Goal: Task Accomplishment & Management: Use online tool/utility

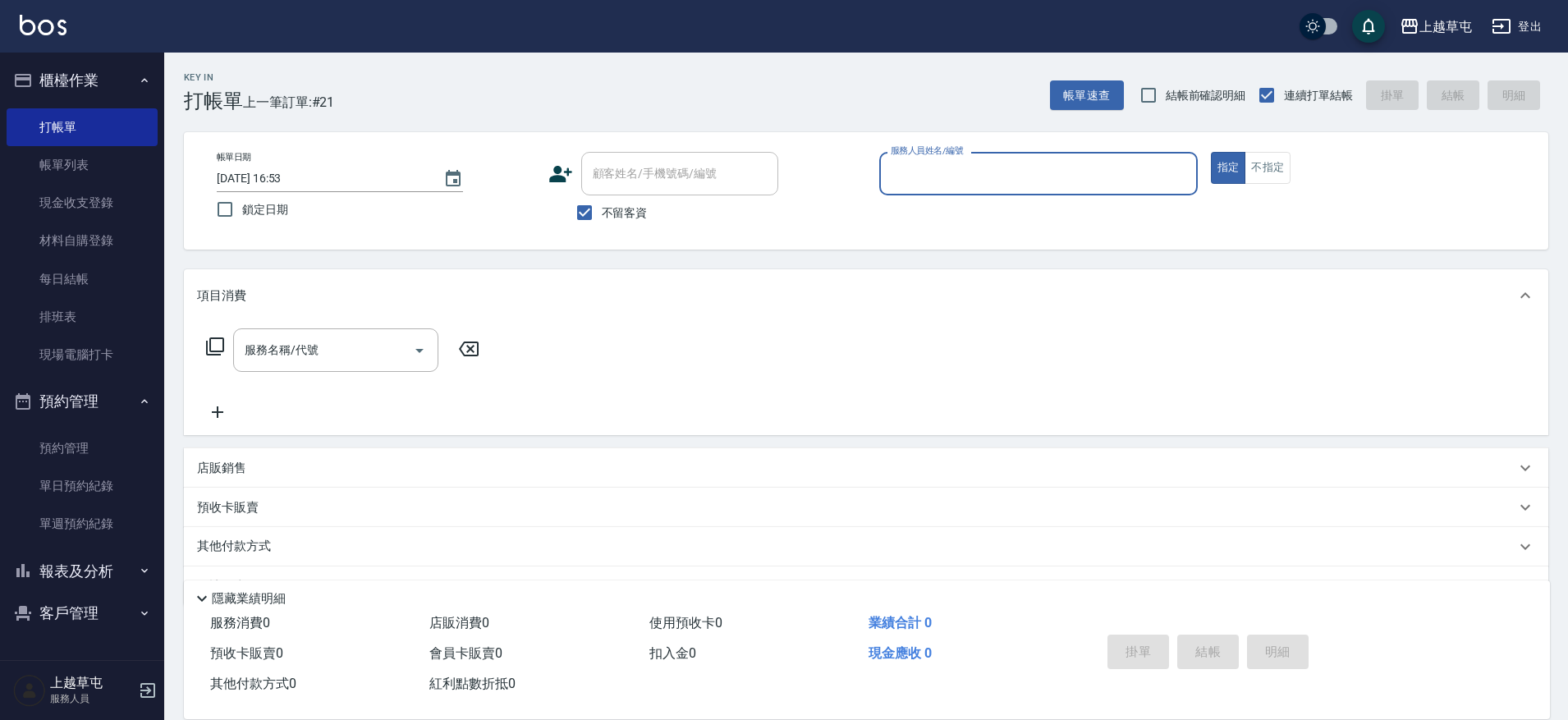
scroll to position [44, 0]
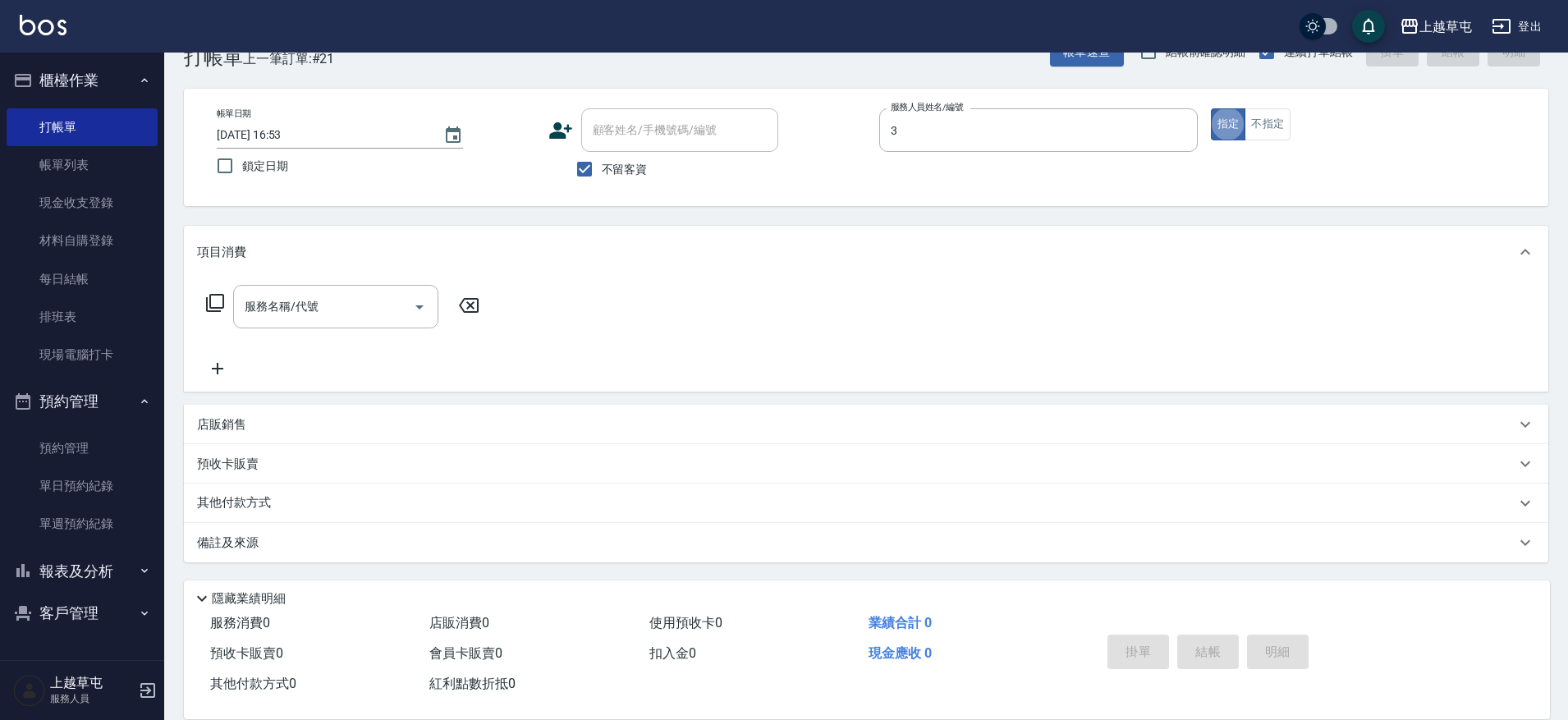
type input "[PERSON_NAME]-3"
type button "true"
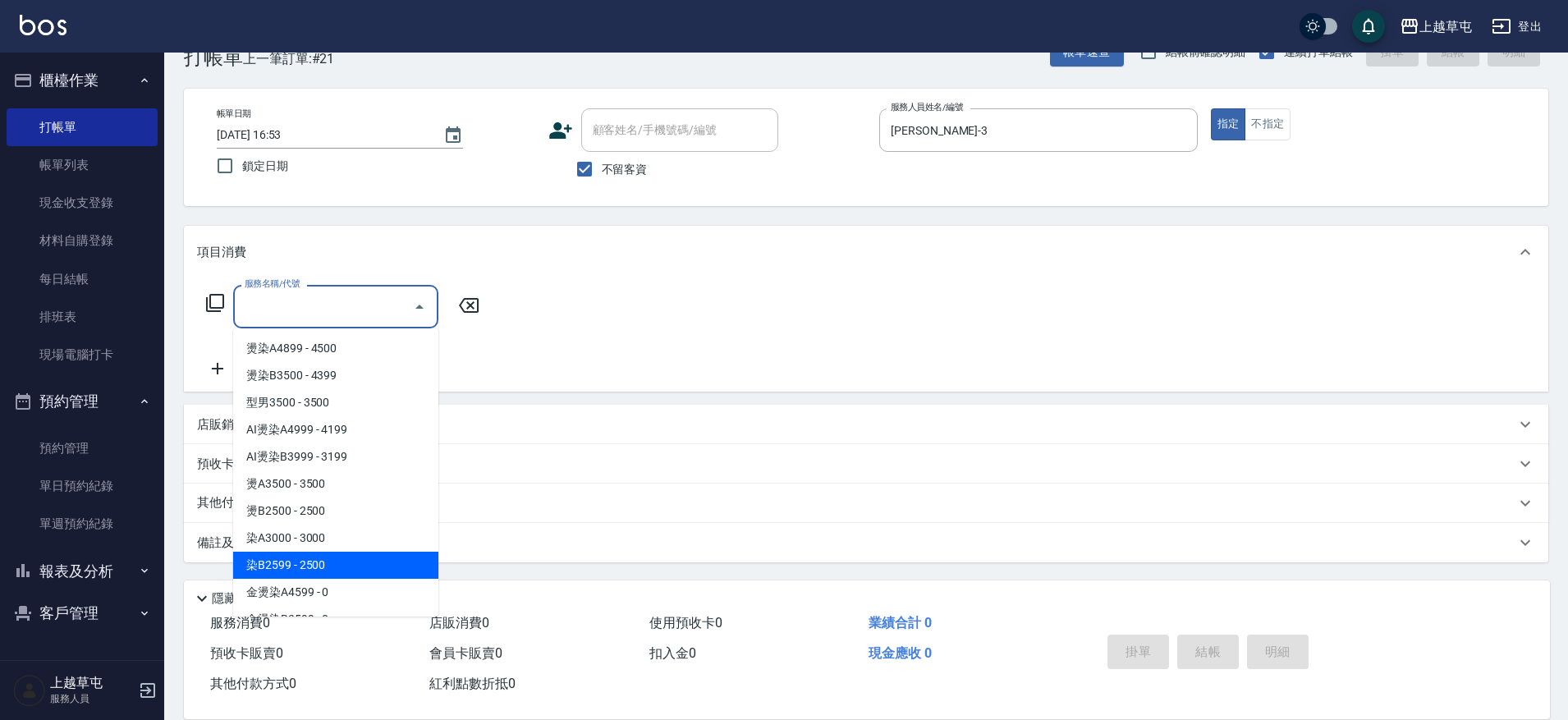
type input "染B2599(42)"
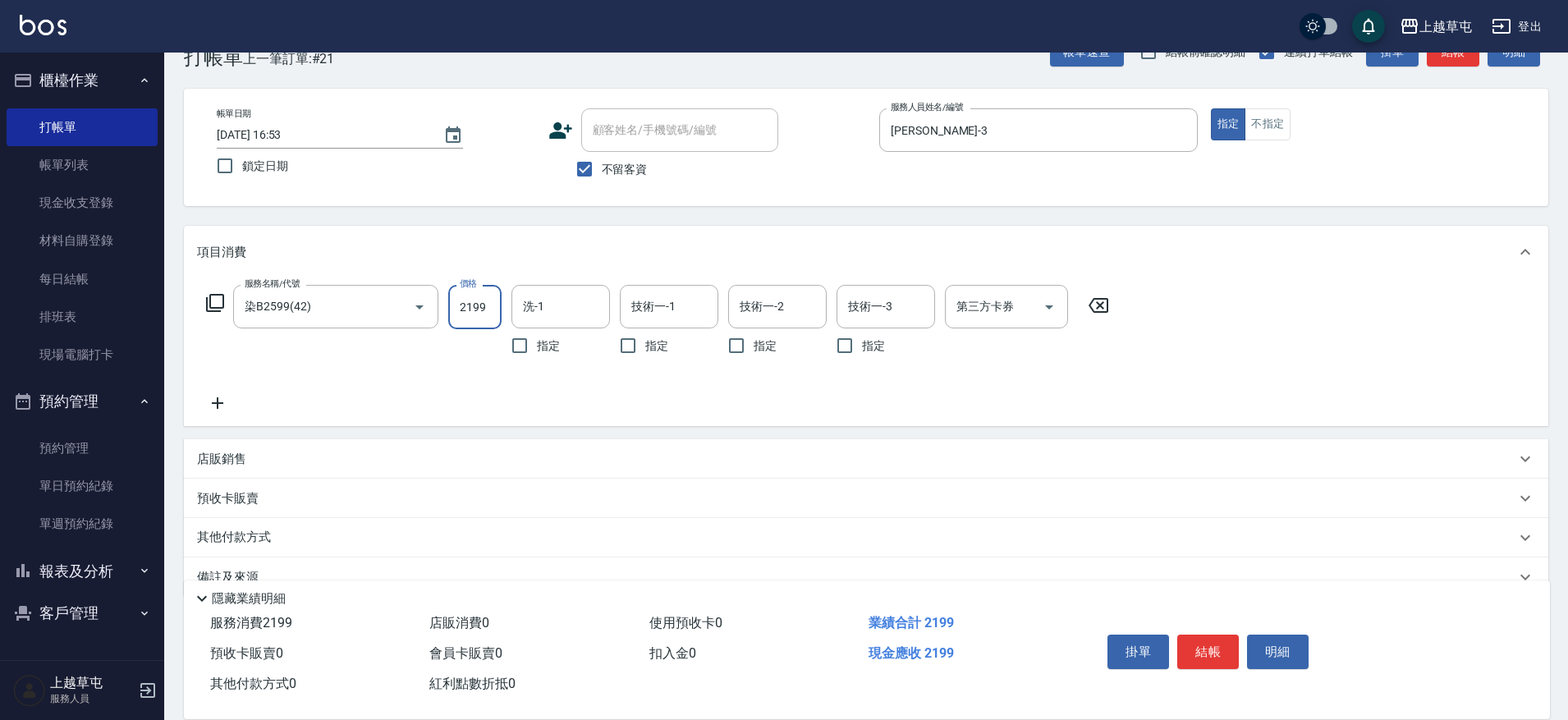
type input "2199"
type input "[PERSON_NAME]25"
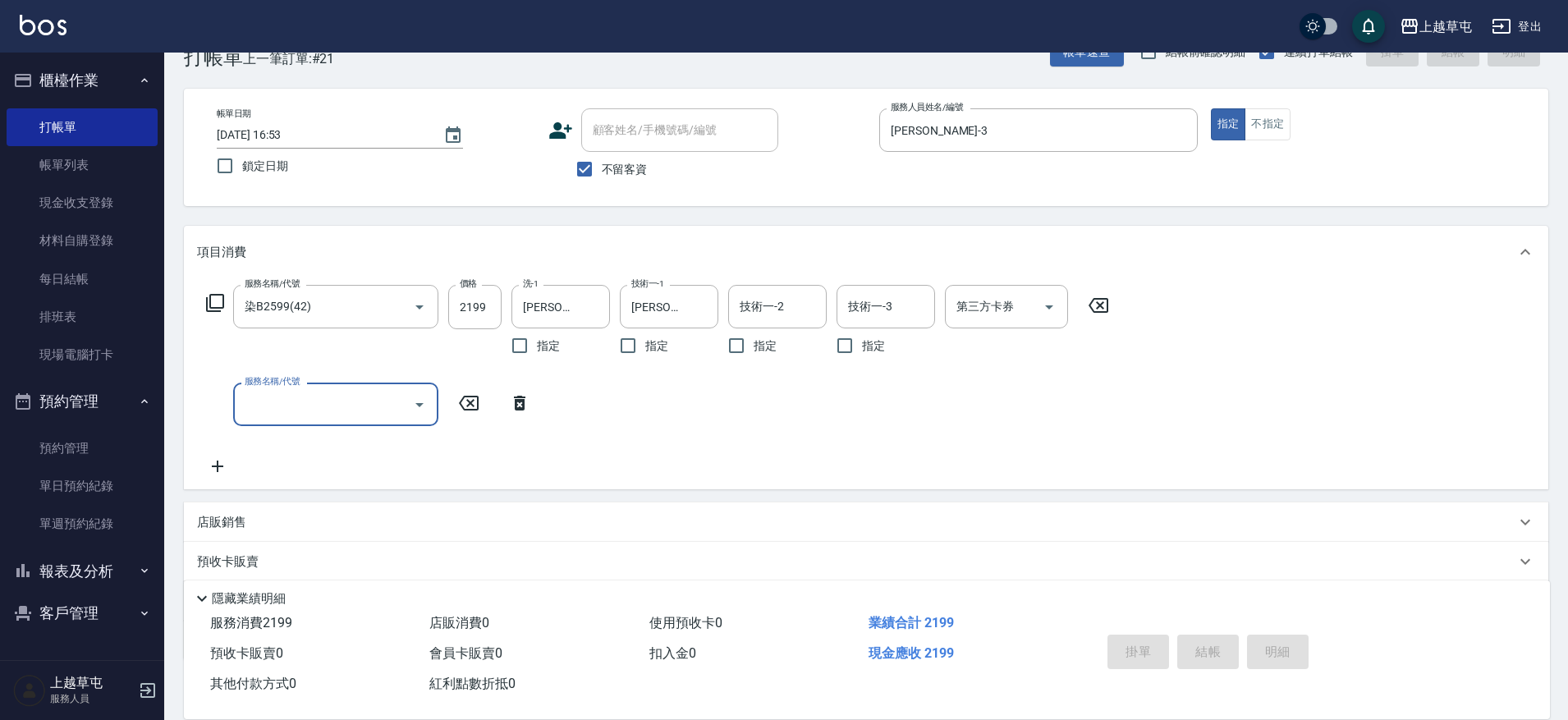
type input "[DATE] 17:35"
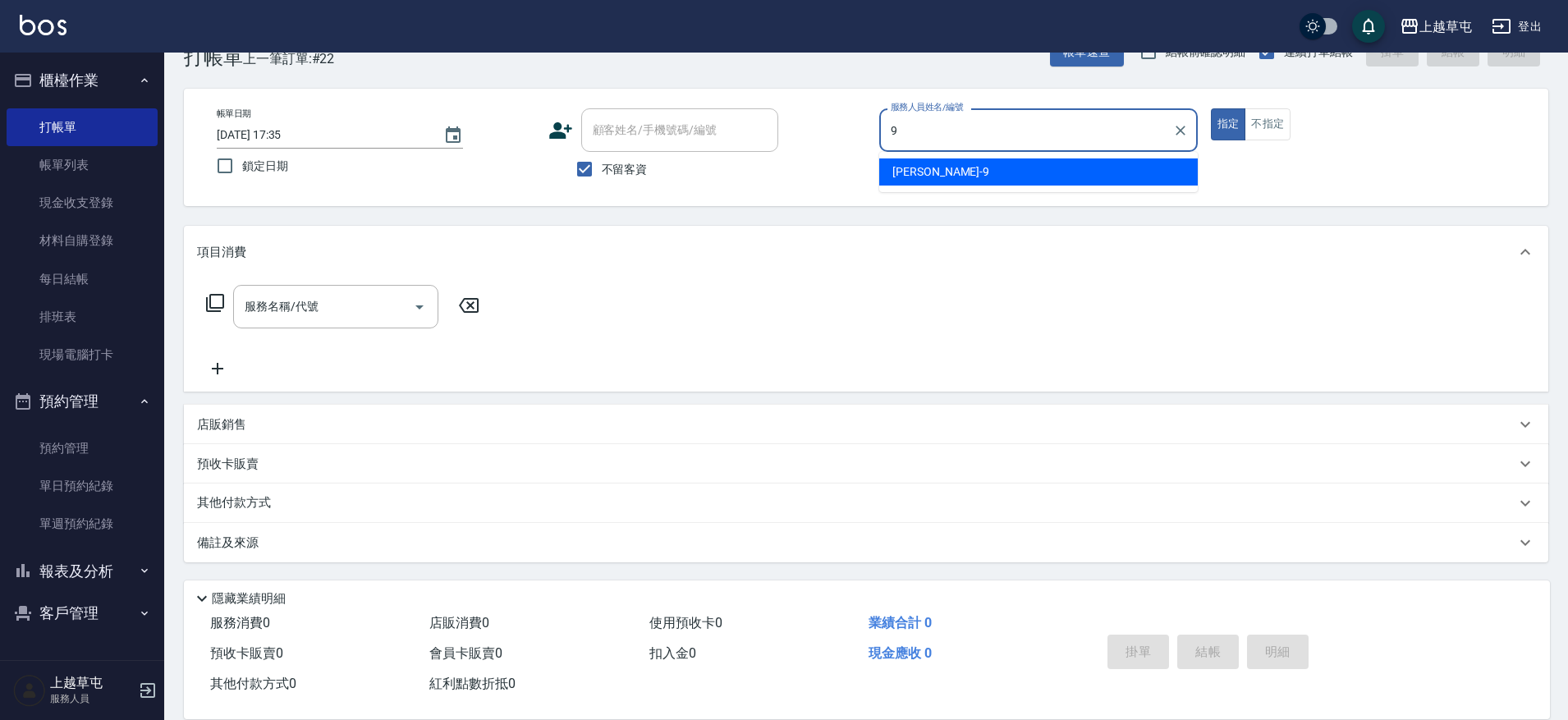
type input "[PERSON_NAME]-9"
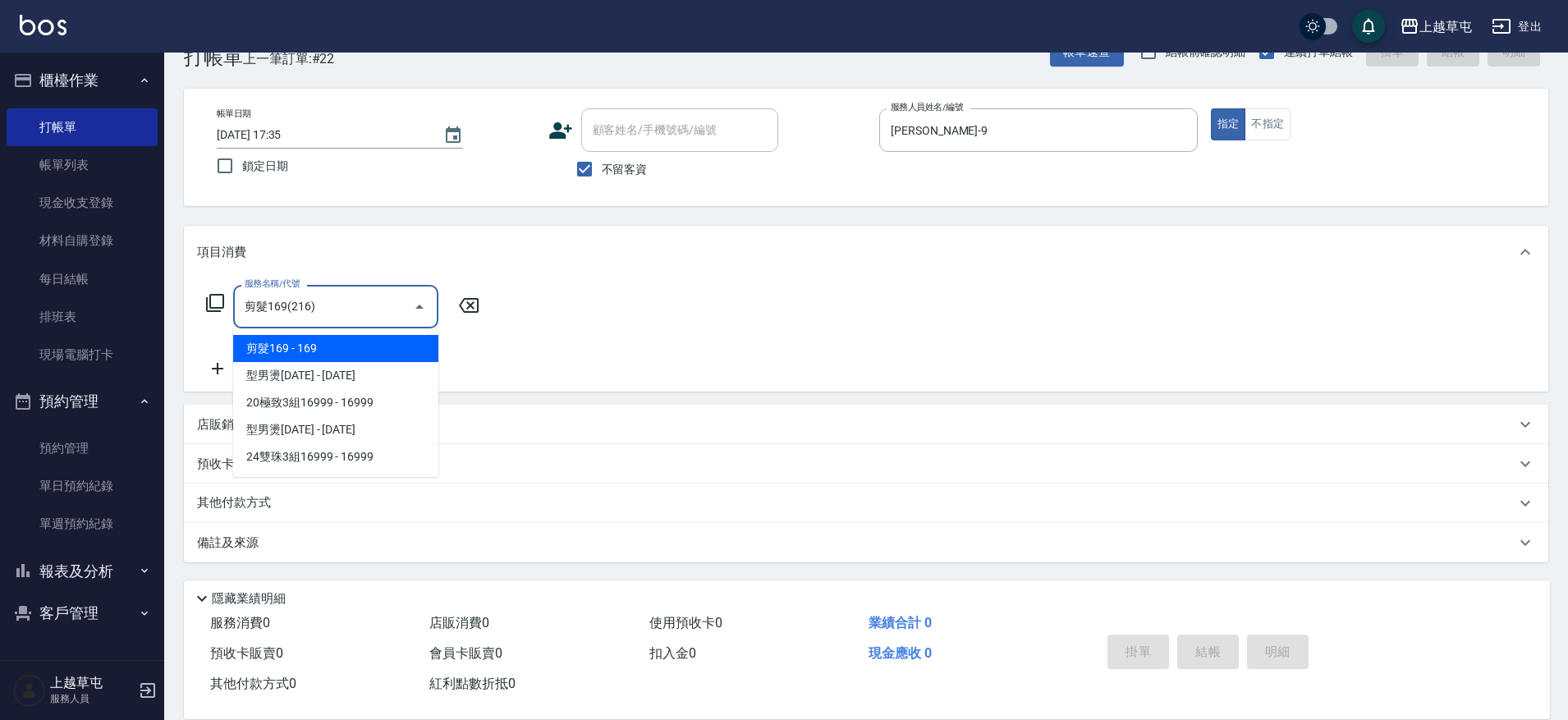
type input "剪髮169(216)"
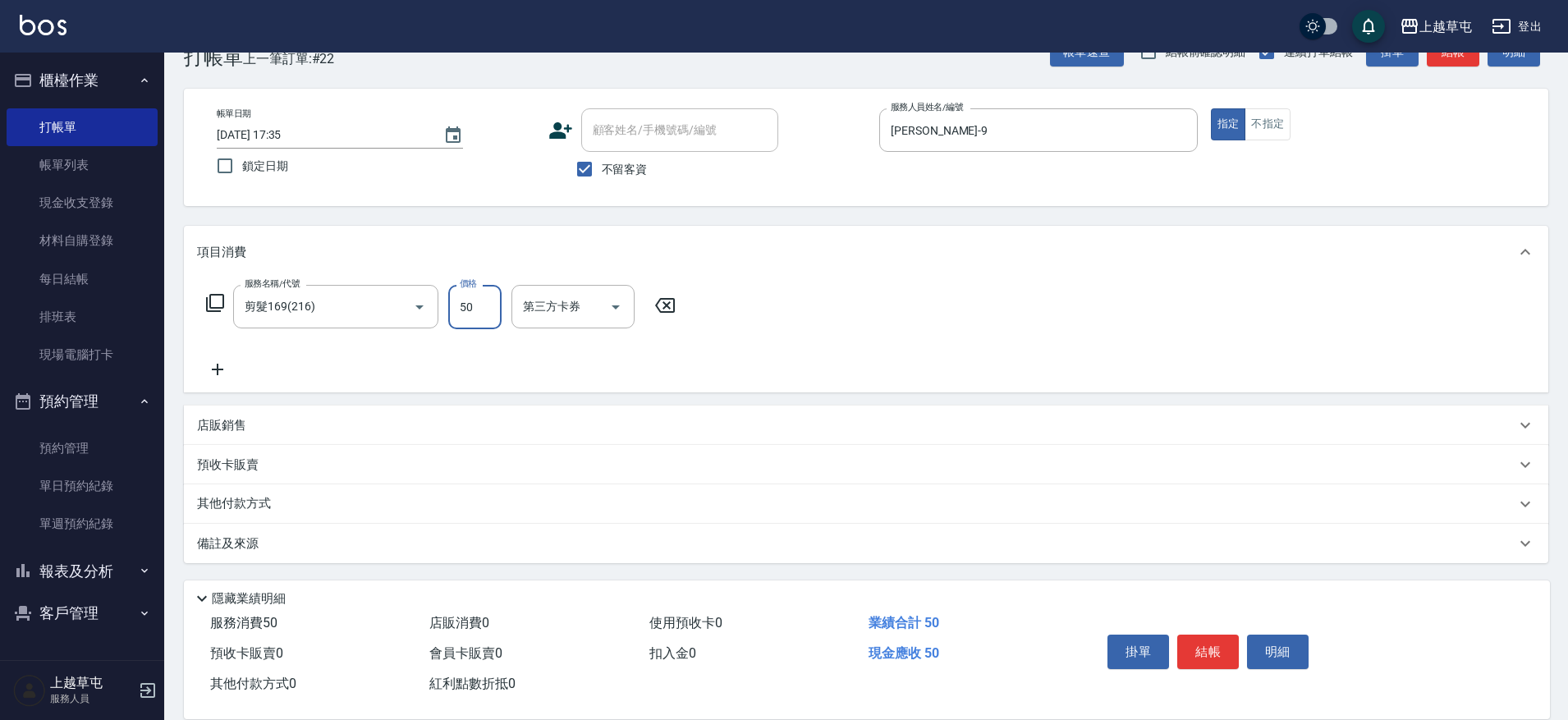
type input "50"
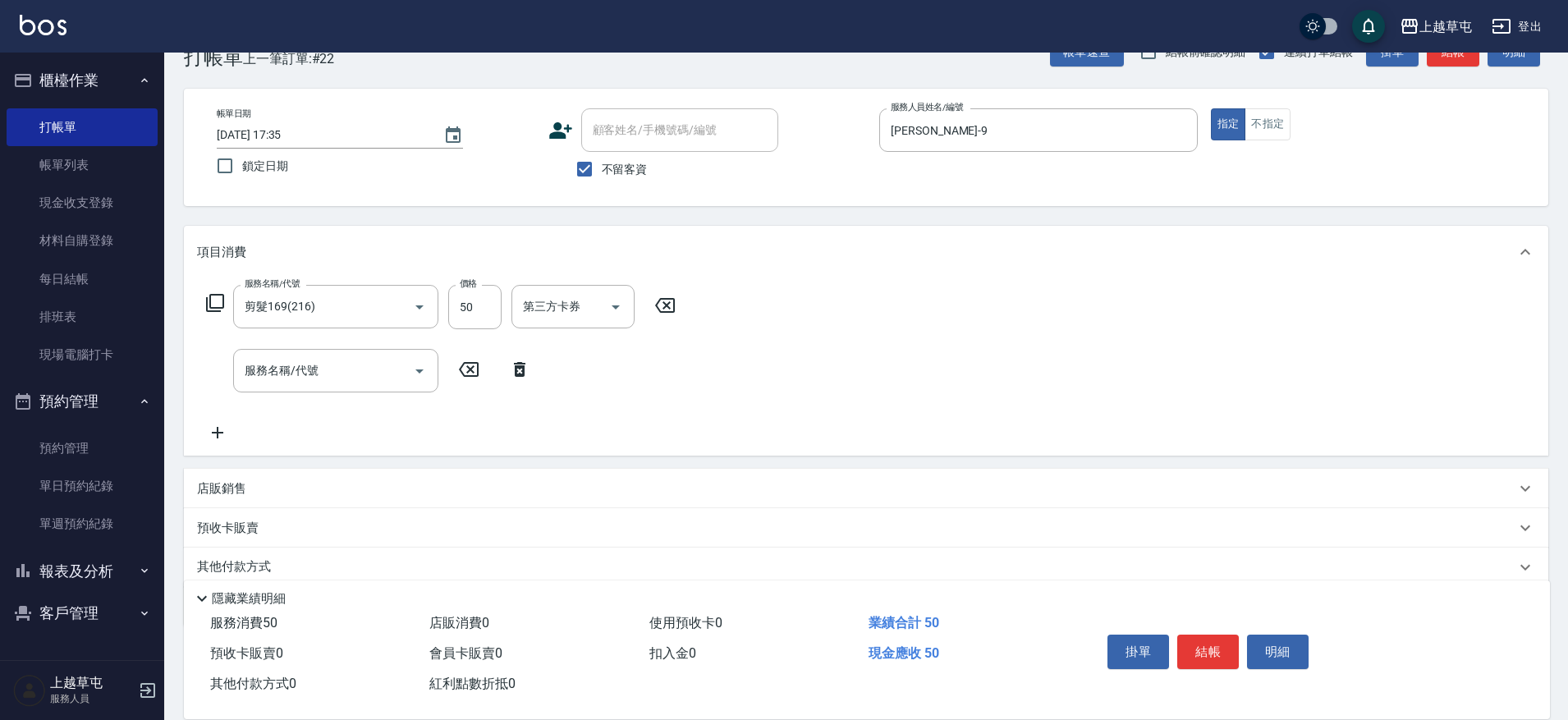
click at [563, 284] on div "服務名稱/代號 剪髮169(216) 服務名稱/代號 價格 50 價格 第三方卡券 第三方卡券 服務名稱/代號 服務名稱/代號" at bounding box center [866, 367] width 1365 height 178
click at [564, 313] on div "第三方卡券 第三方卡券" at bounding box center [573, 306] width 123 height 44
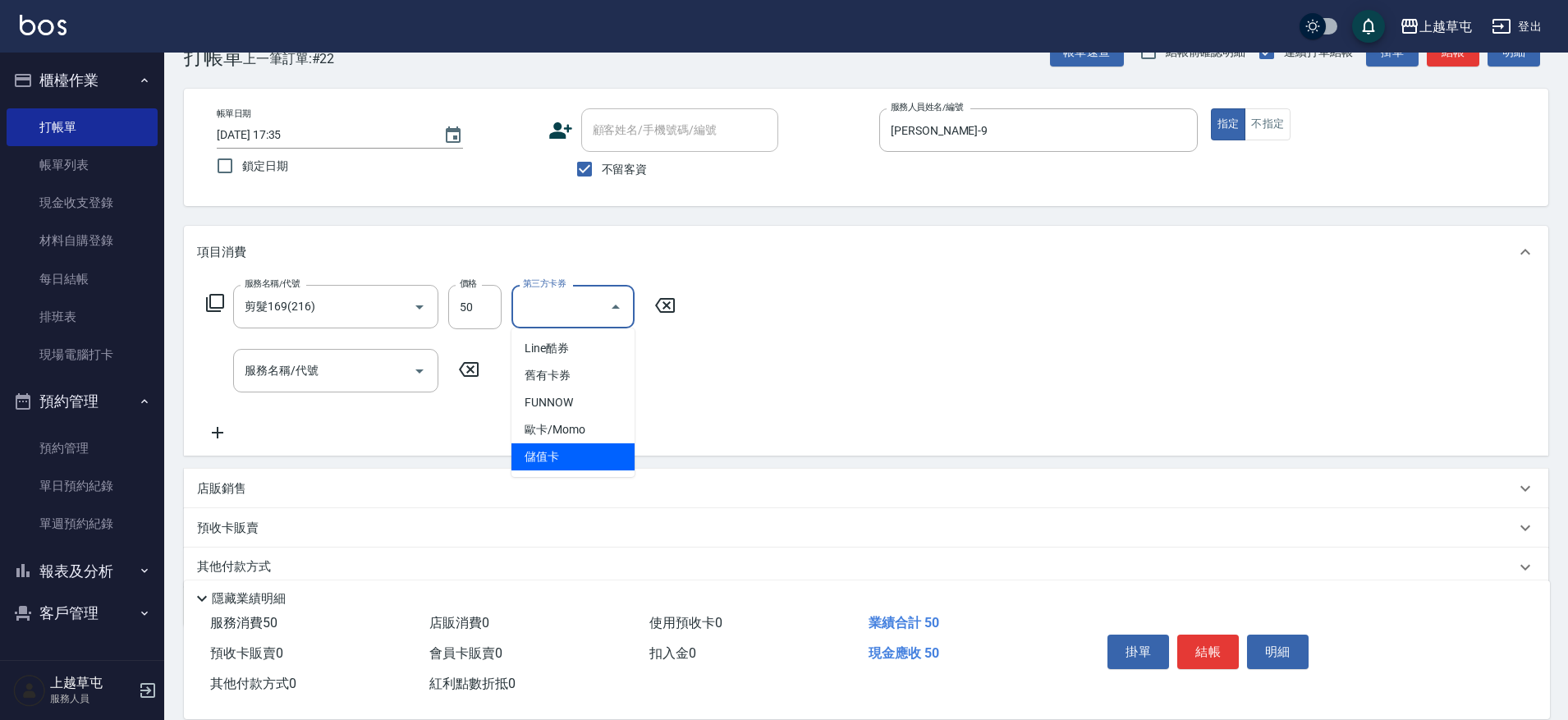
click at [575, 469] on span "儲值卡" at bounding box center [573, 457] width 123 height 27
type input "儲值卡"
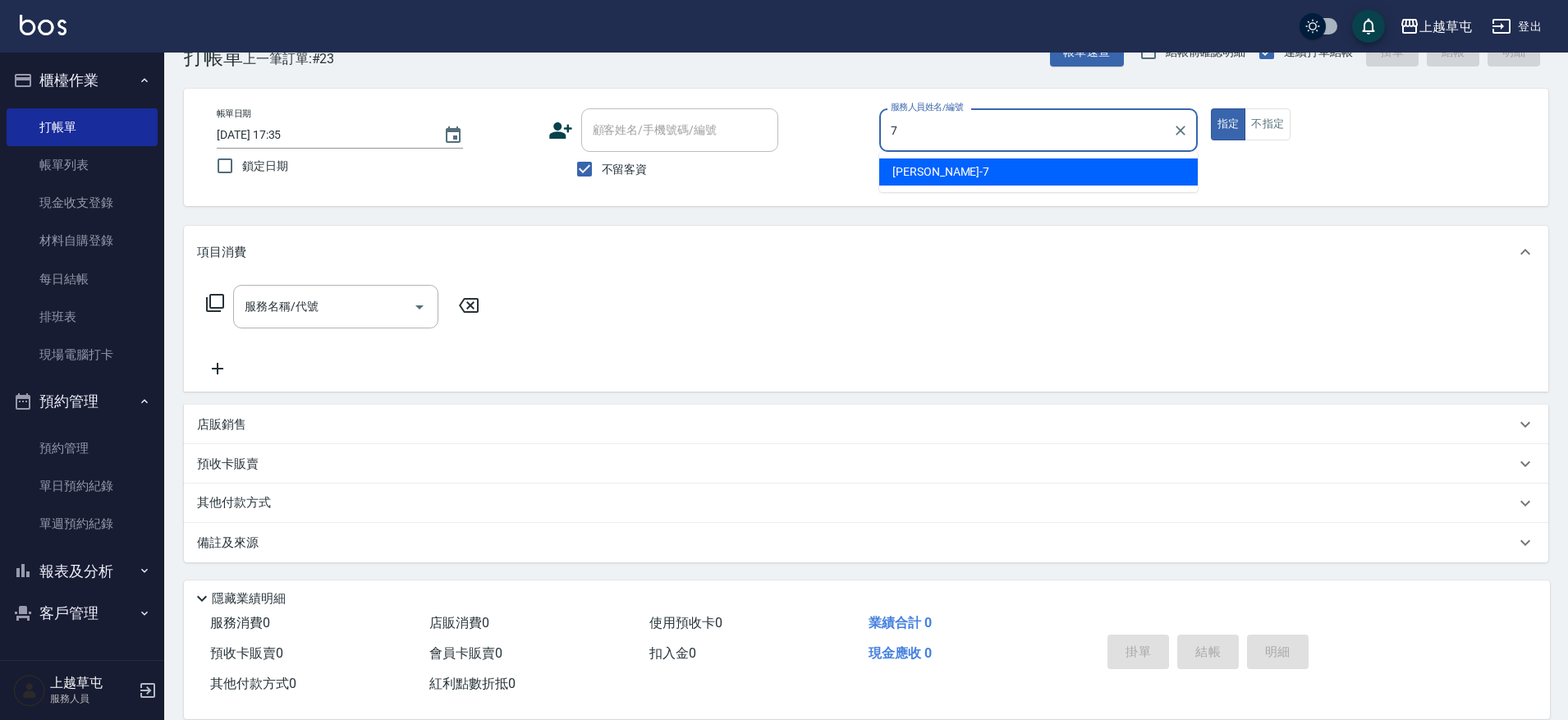
type input "[PERSON_NAME]-7"
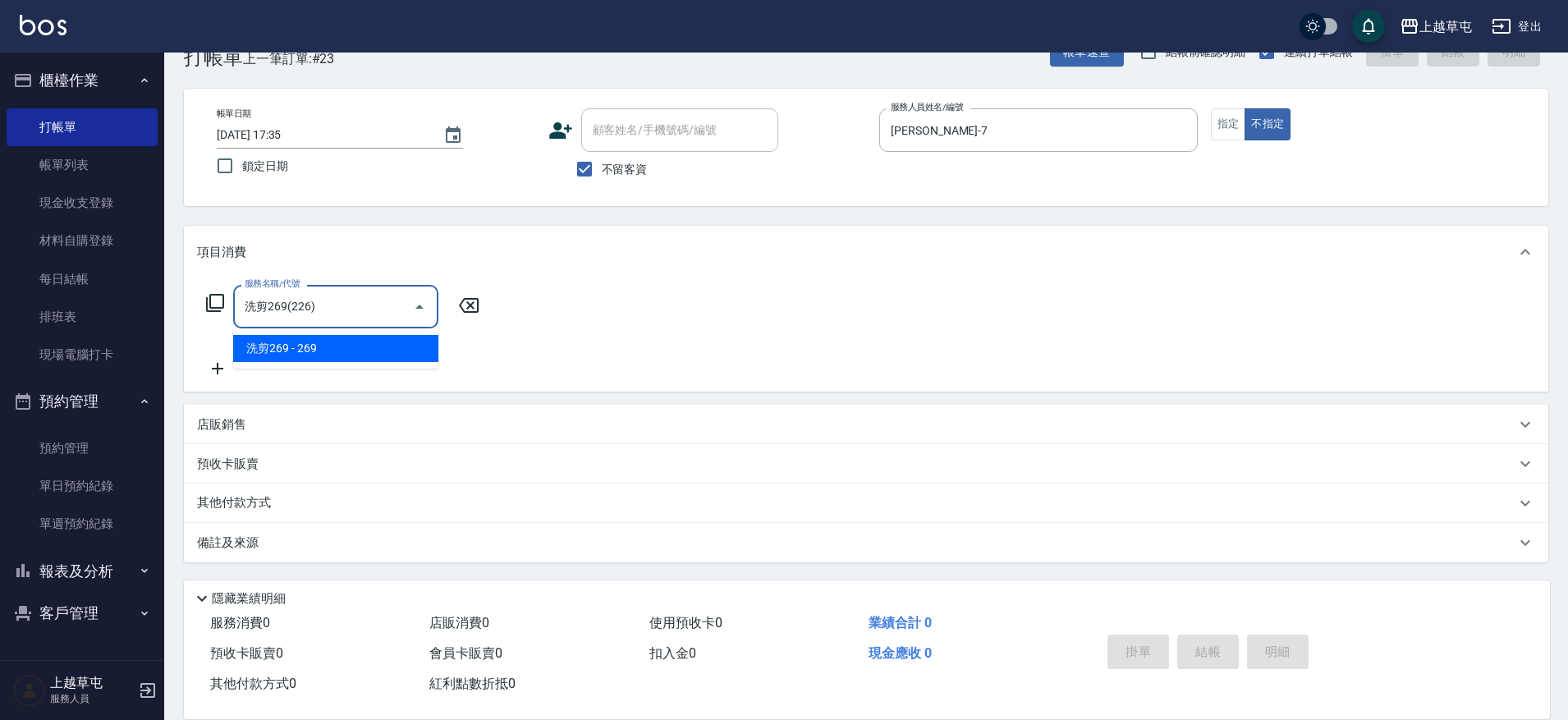
type input "洗剪269(226)"
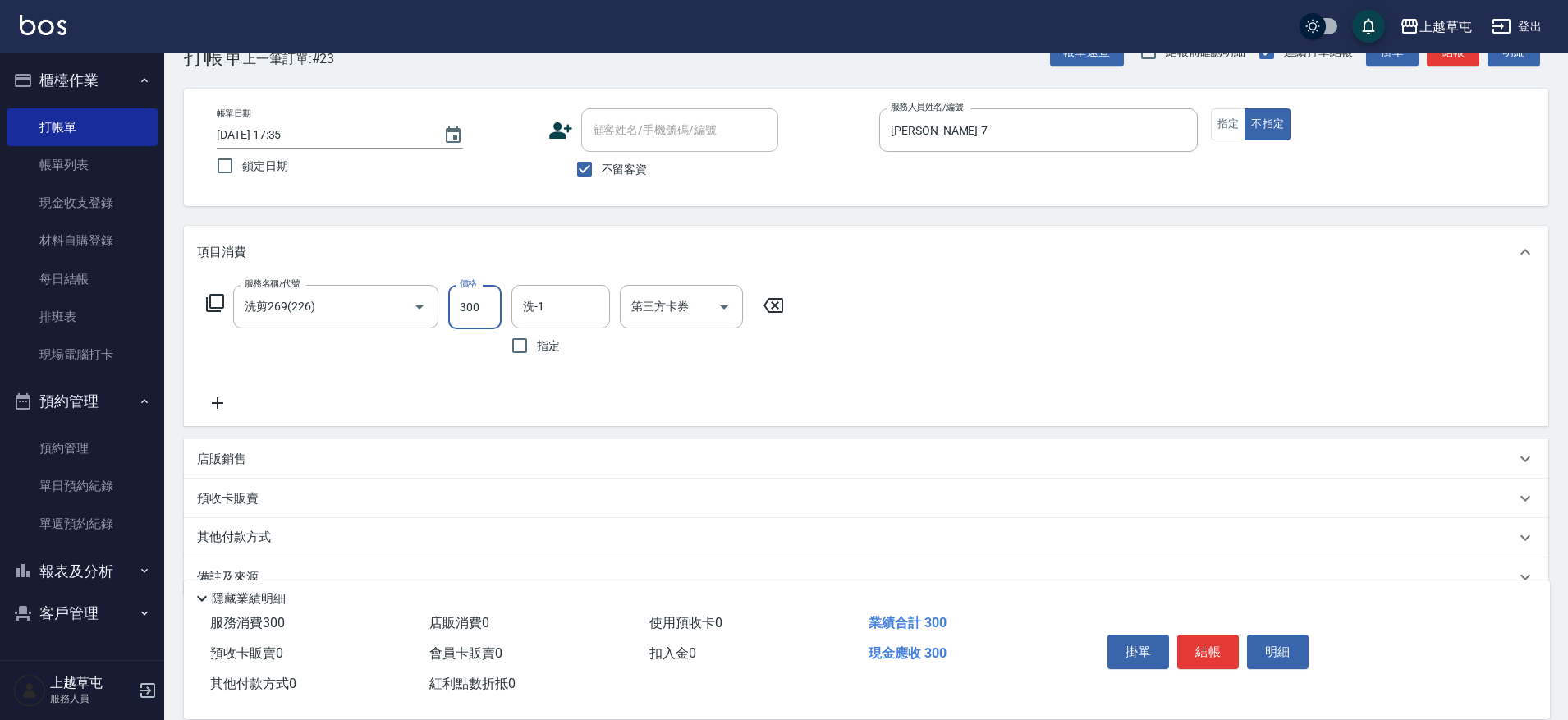
type input "300"
click at [532, 300] on div "洗-1 洗-1" at bounding box center [561, 306] width 98 height 44
type input "[PERSON_NAME]25"
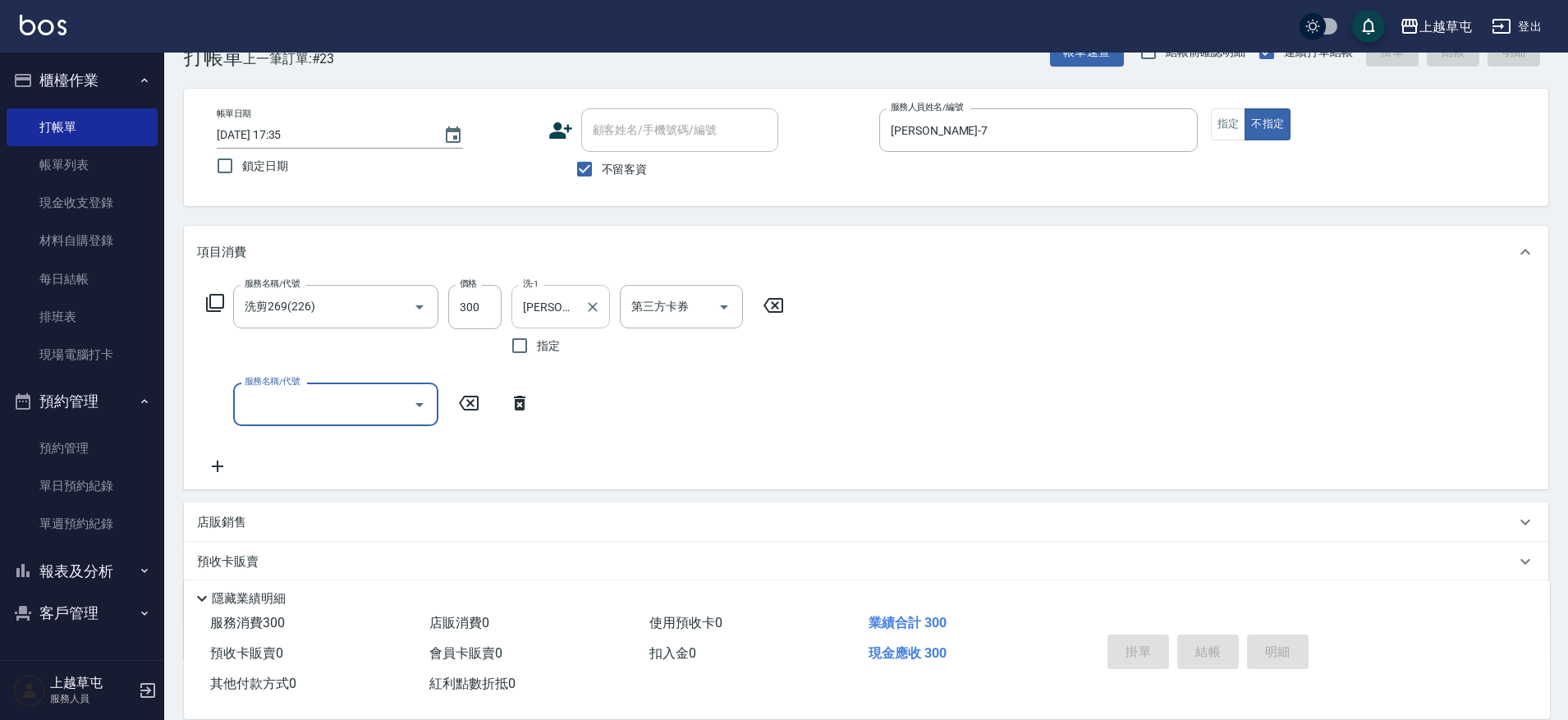
type input "[DATE] 17:37"
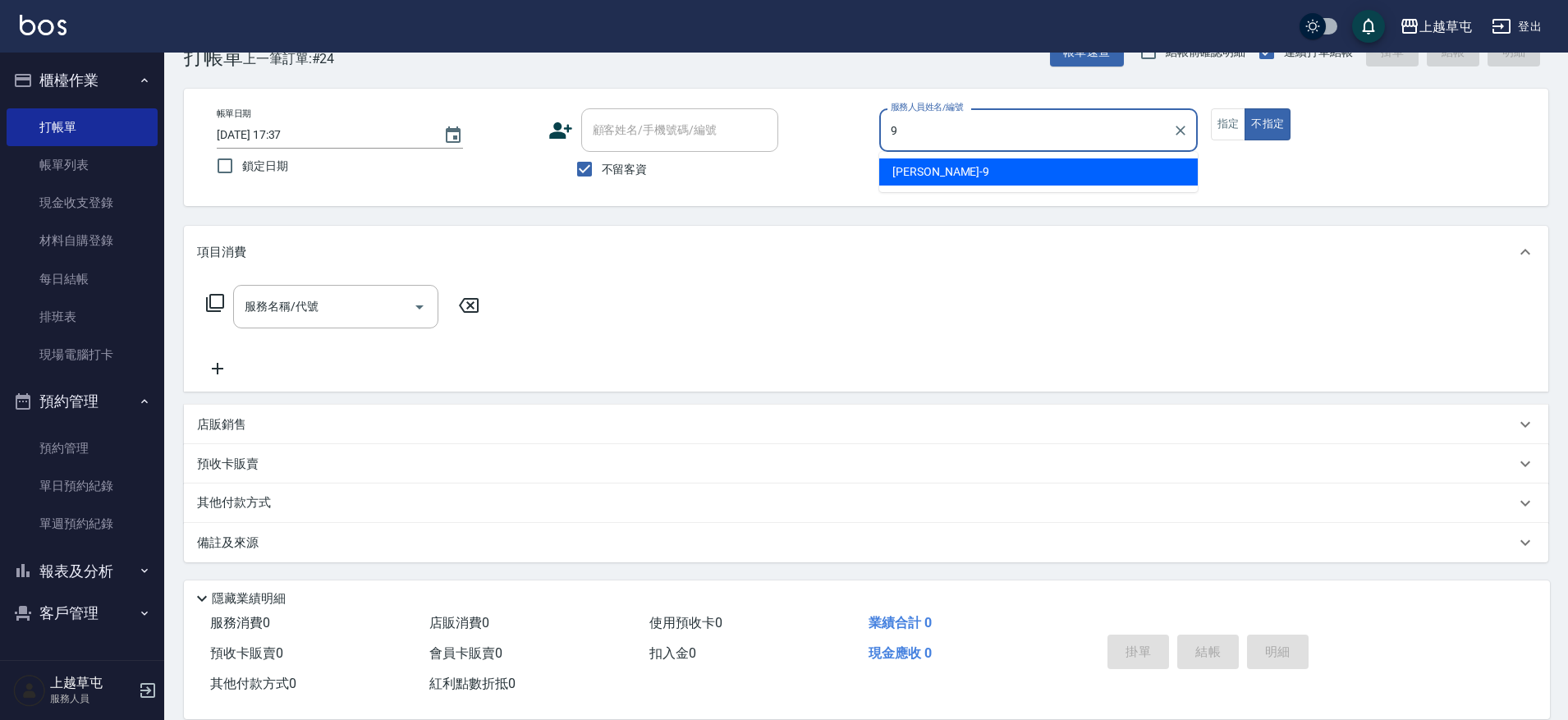
type input "[PERSON_NAME]-9"
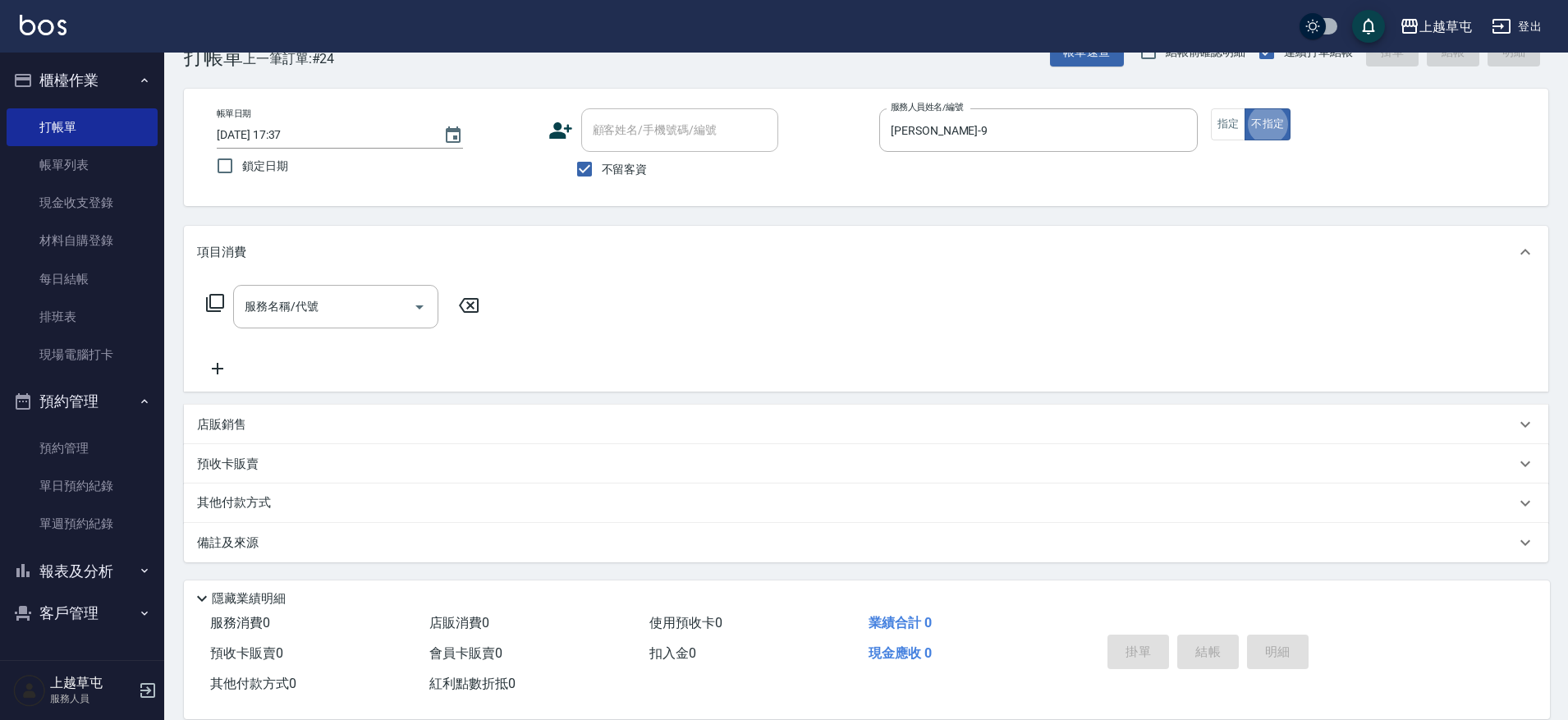
type button "false"
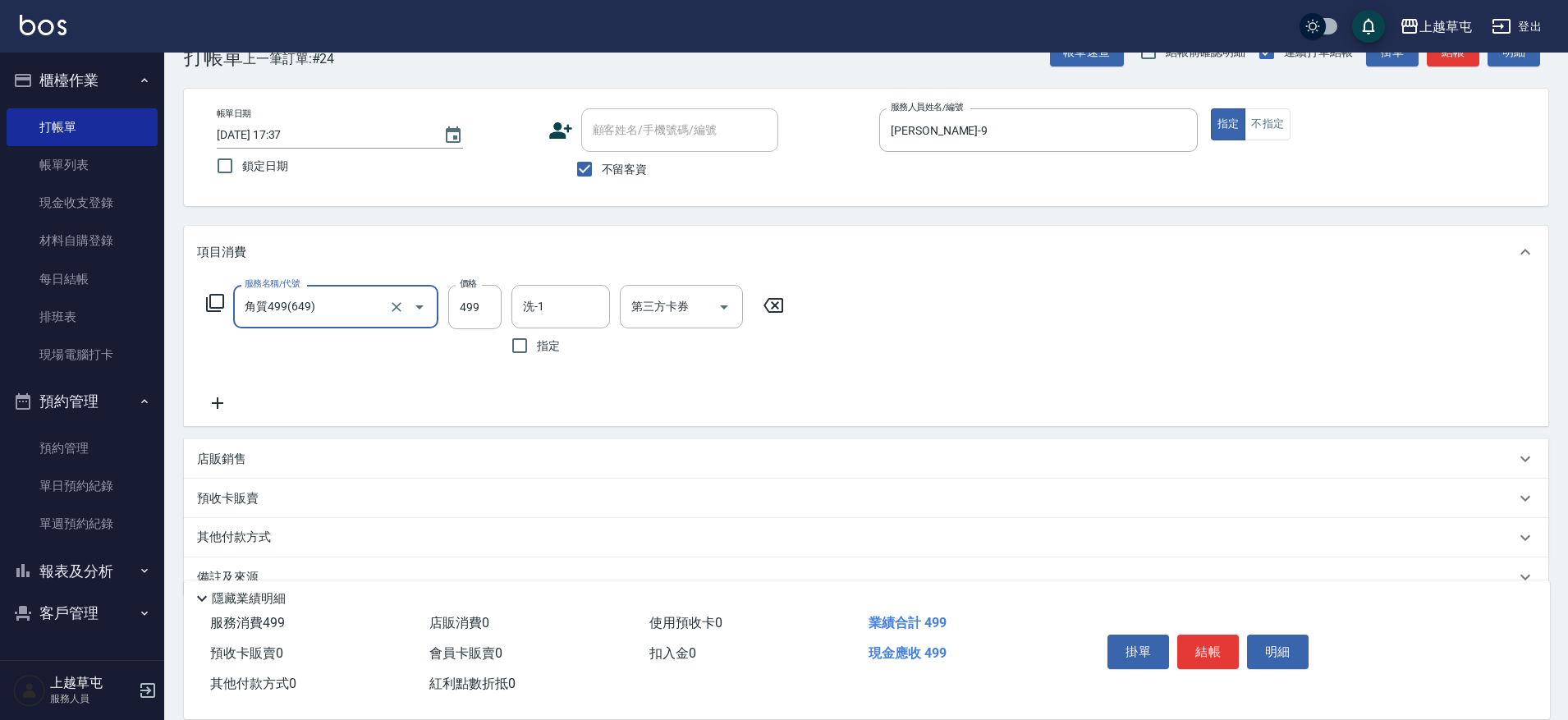
type input "角質499(649)"
type input "[PERSON_NAME]-39"
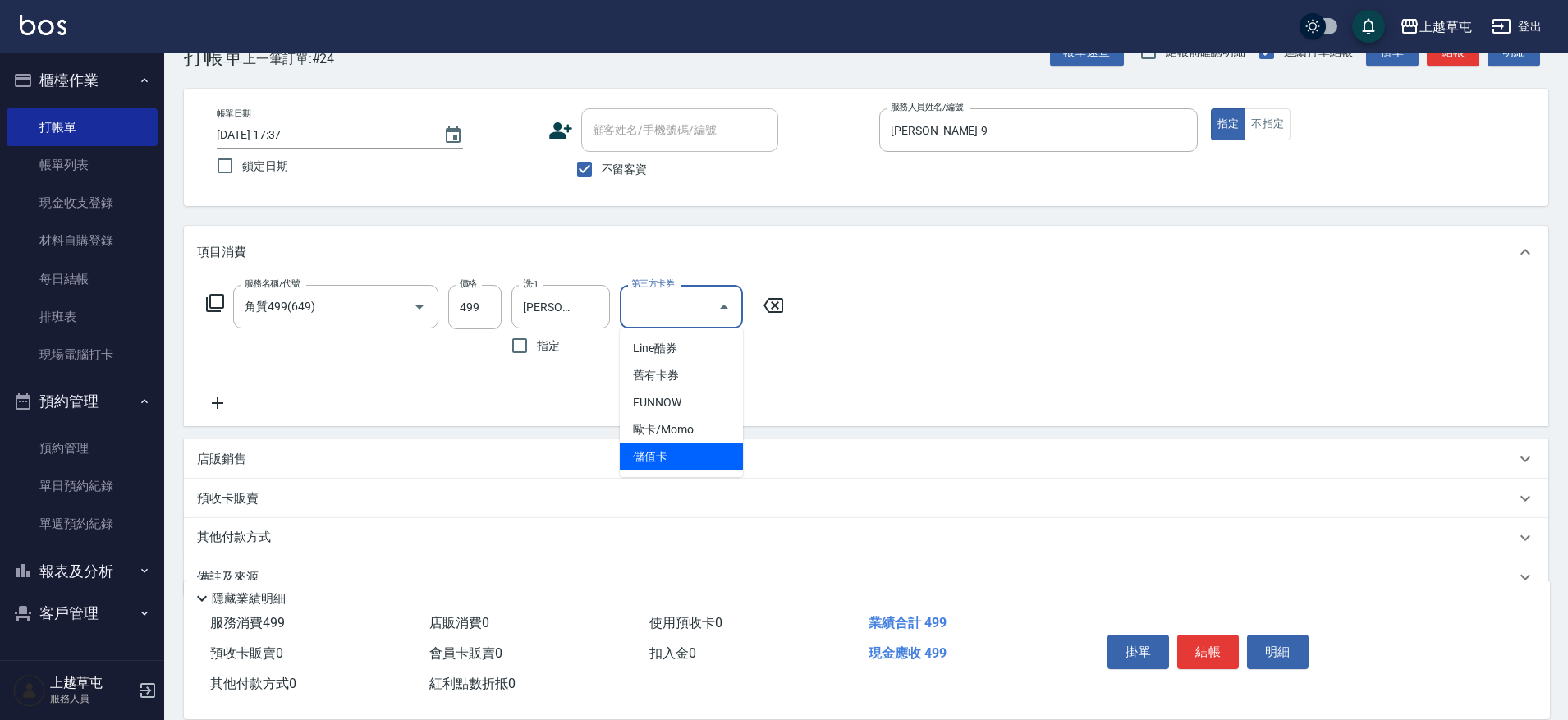
type input "儲值卡"
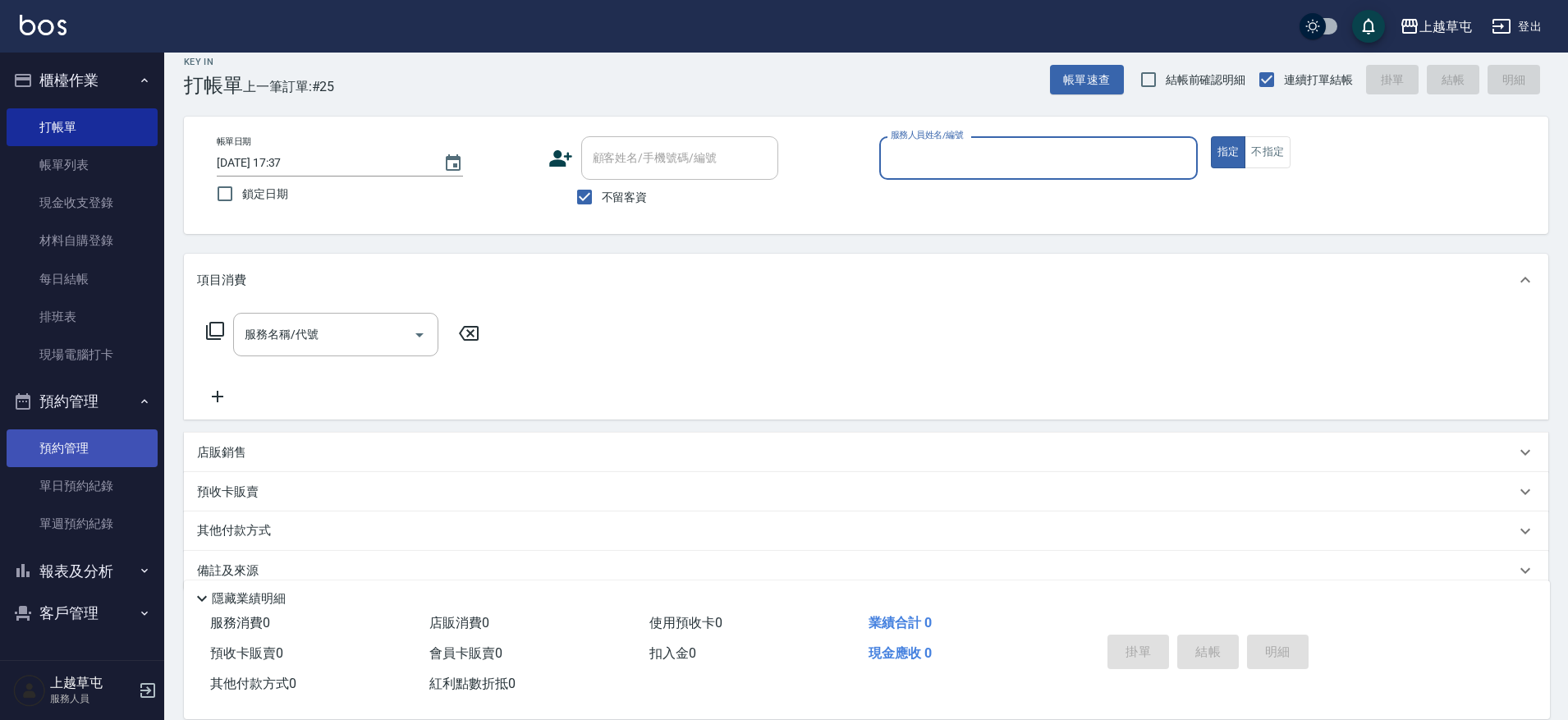
scroll to position [0, 0]
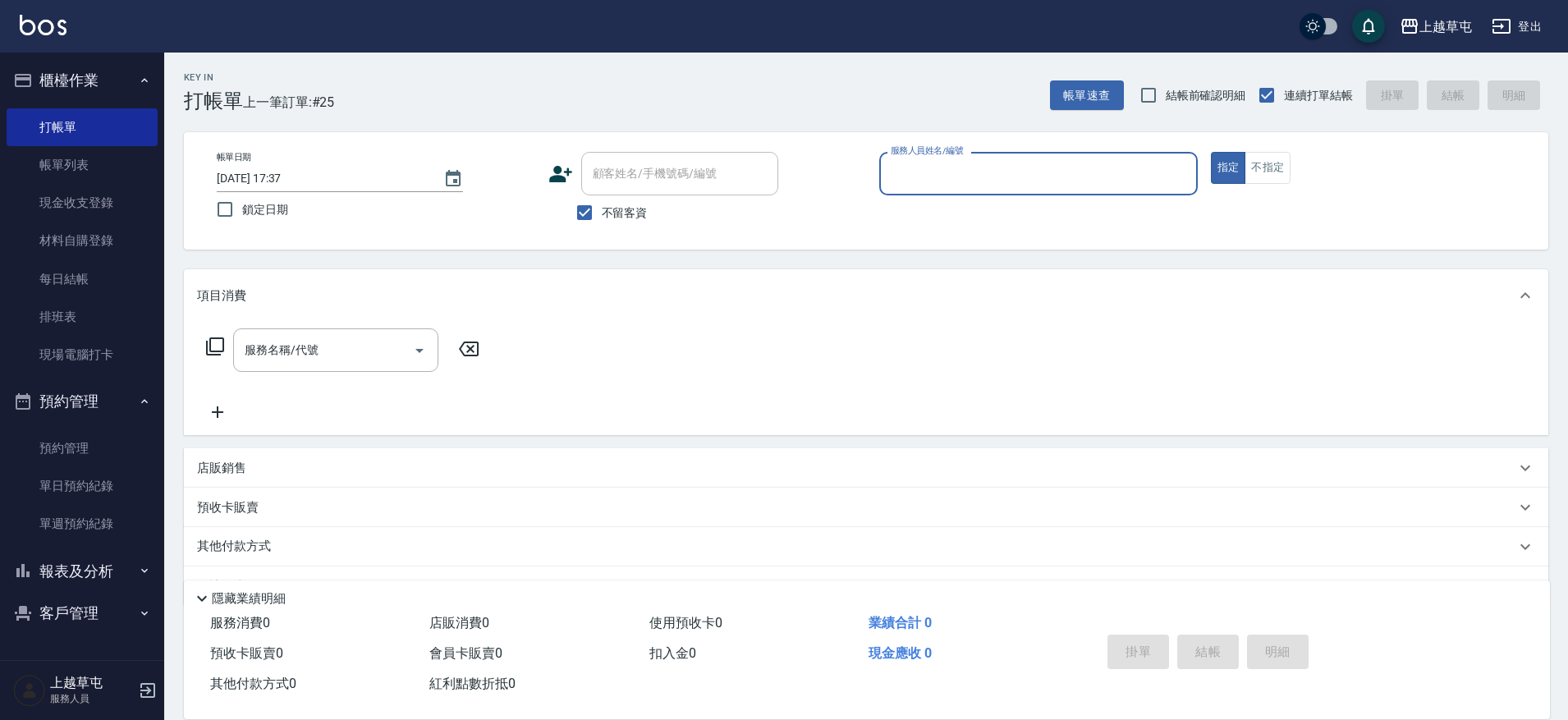
click at [129, 578] on button "報表及分析" at bounding box center [83, 571] width 152 height 43
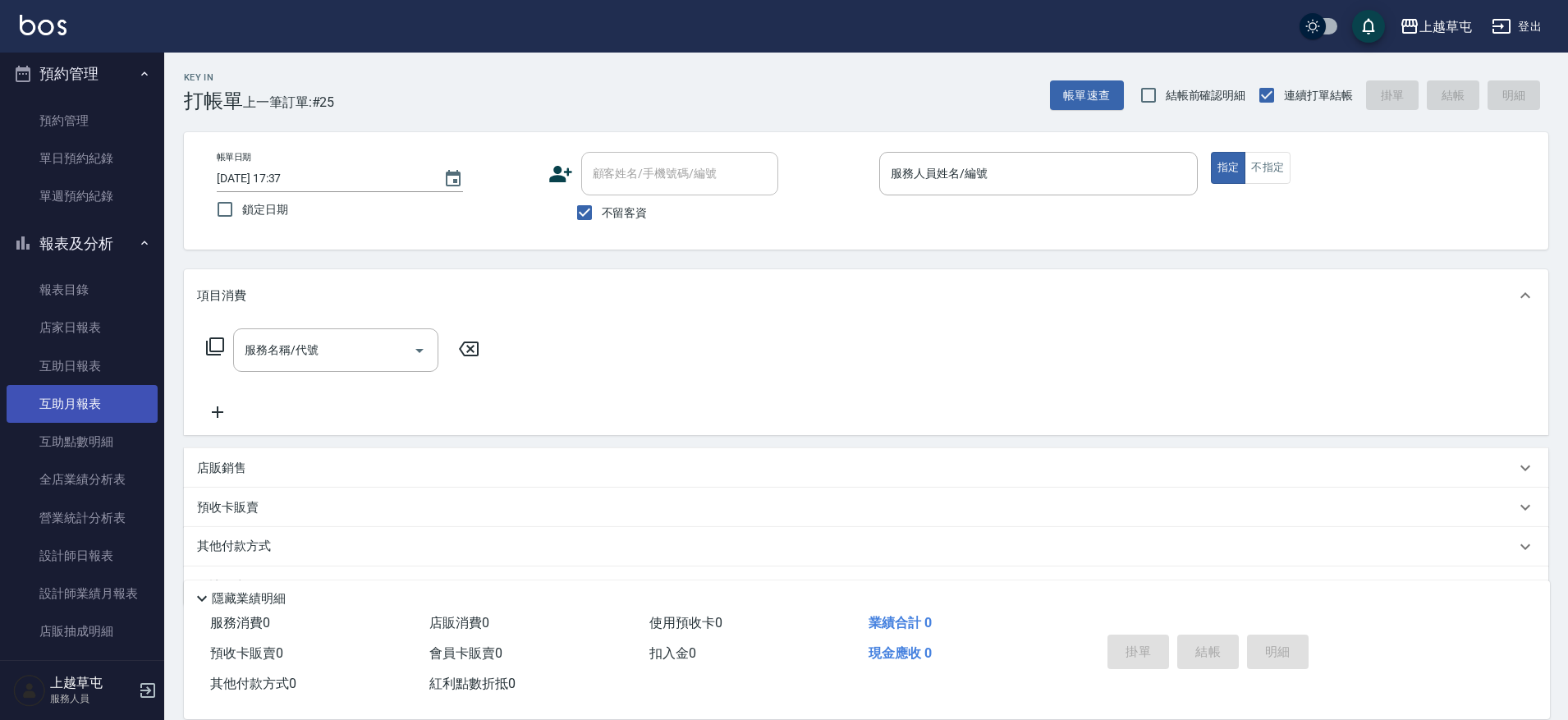
scroll to position [328, 0]
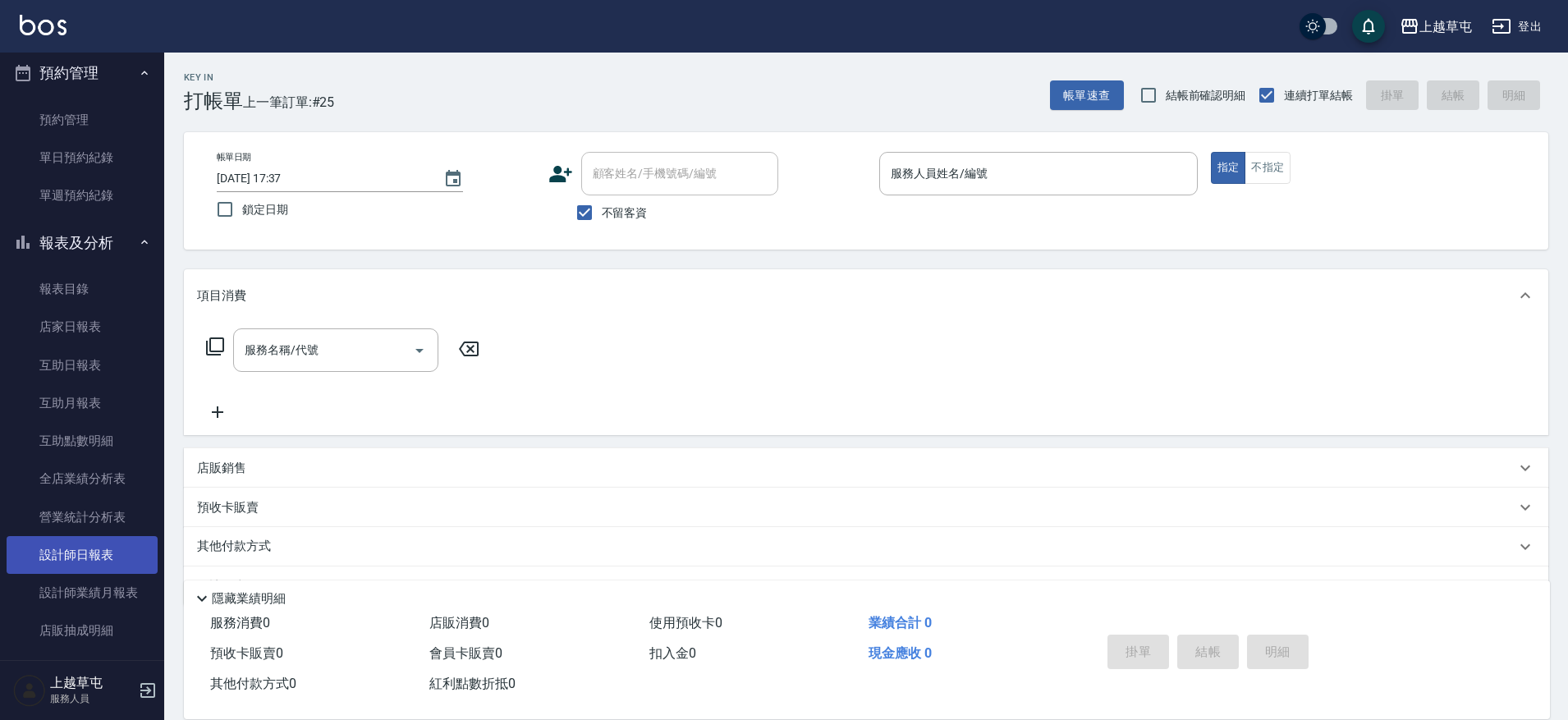
click at [98, 549] on link "設計師日報表" at bounding box center [83, 555] width 152 height 38
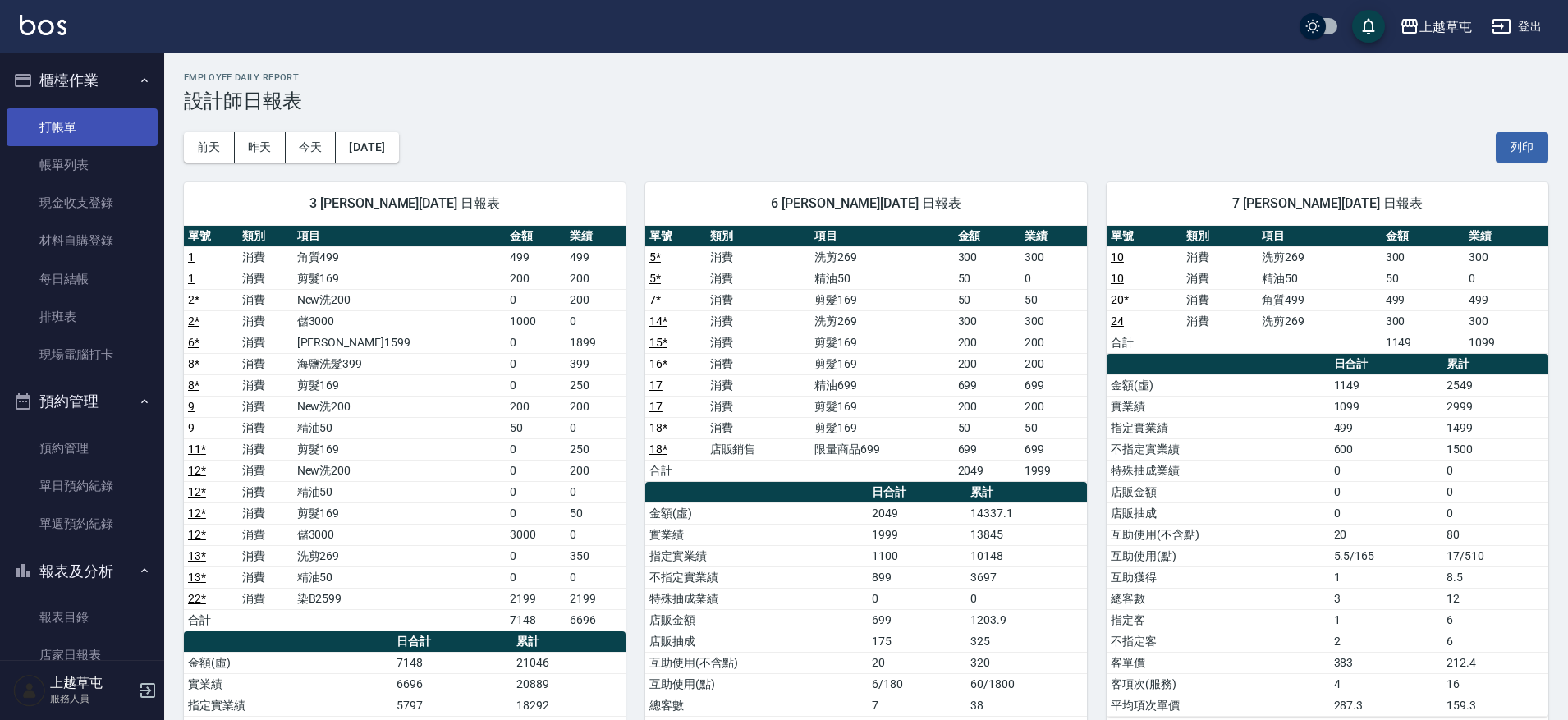
click at [87, 141] on link "打帳單" at bounding box center [83, 127] width 152 height 38
